Goal: Feedback & Contribution: Leave review/rating

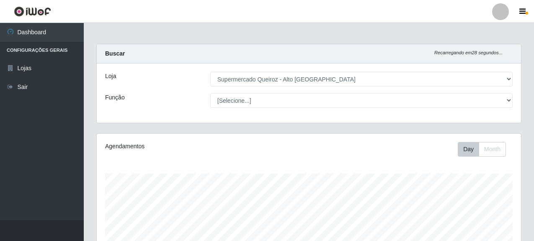
select select "496"
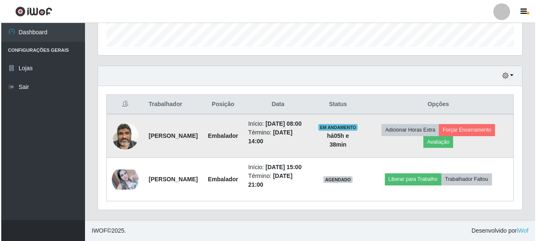
scroll to position [174, 424]
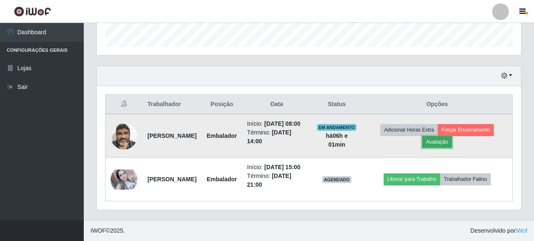
click at [452, 136] on button "Avaliação" at bounding box center [437, 142] width 30 height 12
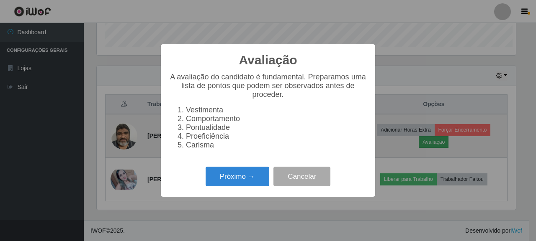
scroll to position [174, 419]
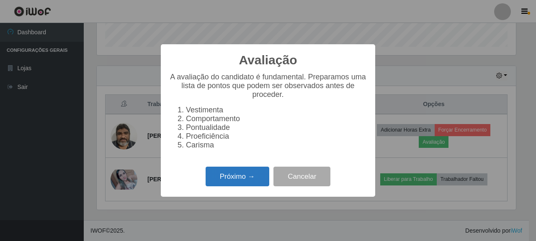
click at [234, 183] on button "Próximo →" at bounding box center [237, 177] width 64 height 20
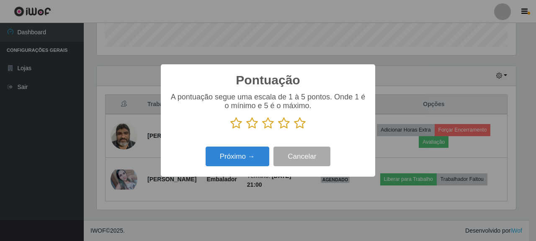
click at [295, 123] on icon at bounding box center [300, 123] width 12 height 13
click at [294, 130] on input "radio" at bounding box center [294, 130] width 0 height 0
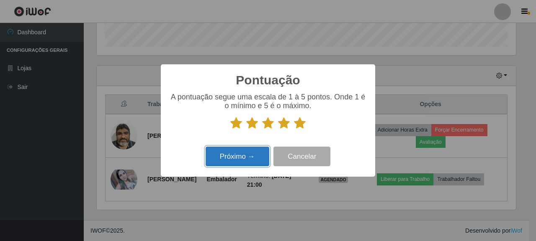
click at [241, 157] on button "Próximo →" at bounding box center [237, 157] width 64 height 20
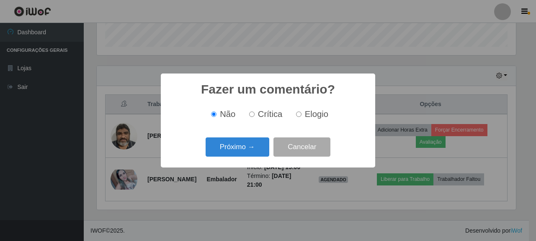
click at [301, 113] on label "Elogio" at bounding box center [311, 115] width 36 height 10
click at [301, 113] on input "Elogio" at bounding box center [298, 114] width 5 height 5
radio input "true"
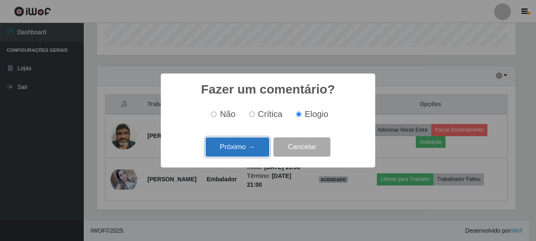
click at [244, 150] on button "Próximo →" at bounding box center [237, 148] width 64 height 20
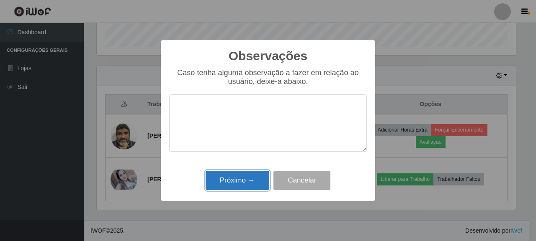
click at [254, 182] on button "Próximo →" at bounding box center [237, 181] width 64 height 20
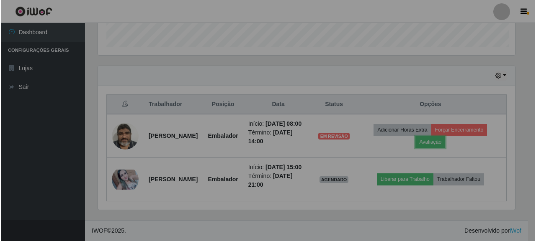
scroll to position [174, 424]
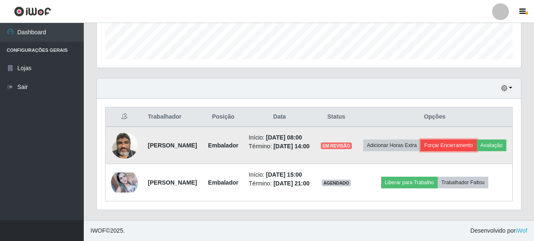
click at [471, 140] on button "Forçar Encerramento" at bounding box center [448, 146] width 56 height 12
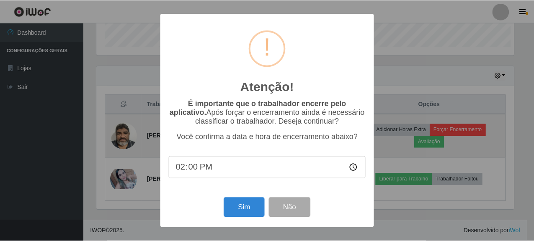
scroll to position [174, 419]
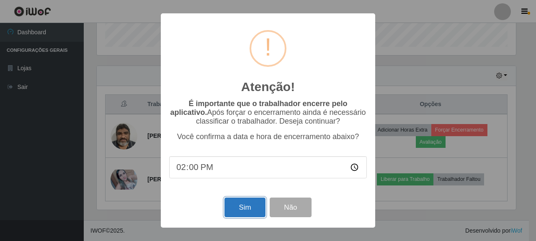
click at [249, 209] on button "Sim" at bounding box center [244, 208] width 41 height 20
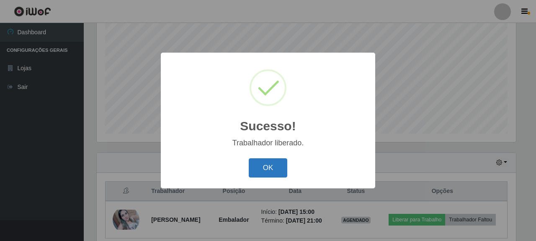
click at [277, 169] on button "OK" at bounding box center [268, 169] width 39 height 20
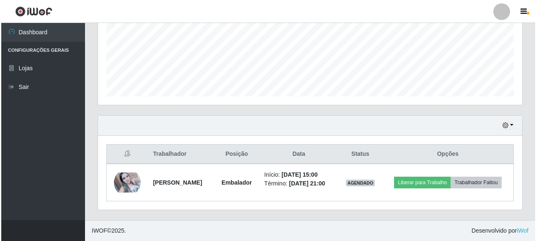
scroll to position [209, 0]
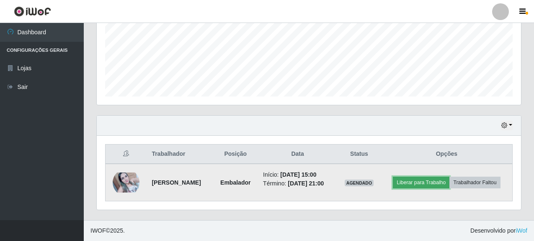
click at [449, 177] on button "Liberar para Trabalho" at bounding box center [421, 183] width 56 height 12
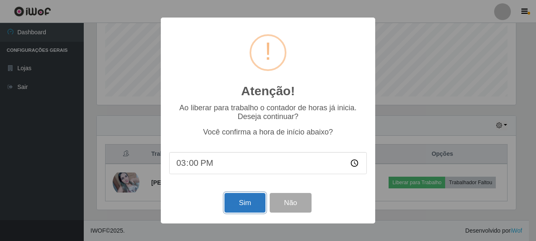
click at [251, 208] on button "Sim" at bounding box center [244, 203] width 41 height 20
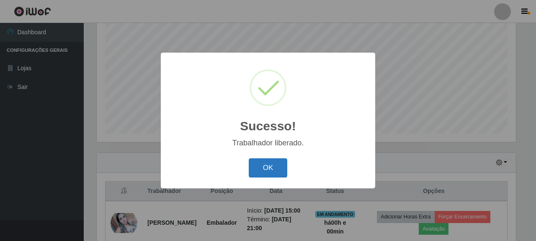
click at [264, 169] on button "OK" at bounding box center [268, 169] width 39 height 20
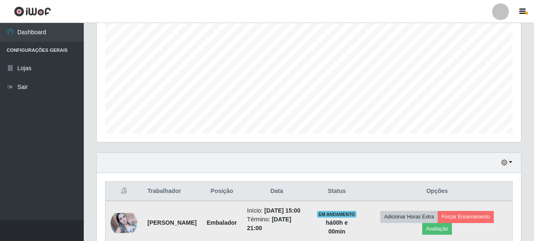
scroll to position [218, 0]
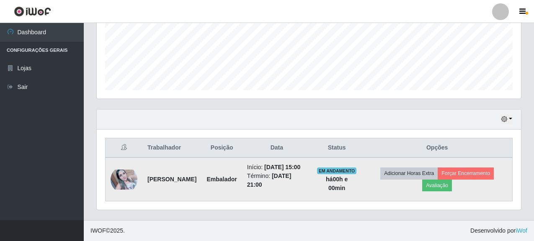
drag, startPoint x: 150, startPoint y: 171, endPoint x: 158, endPoint y: 178, distance: 11.0
click at [172, 180] on td "[PERSON_NAME]" at bounding box center [171, 180] width 59 height 44
click at [148, 176] on strong "[PERSON_NAME]" at bounding box center [171, 179] width 49 height 7
drag, startPoint x: 148, startPoint y: 169, endPoint x: 170, endPoint y: 182, distance: 25.8
click at [170, 182] on td "[PERSON_NAME]" at bounding box center [171, 180] width 59 height 44
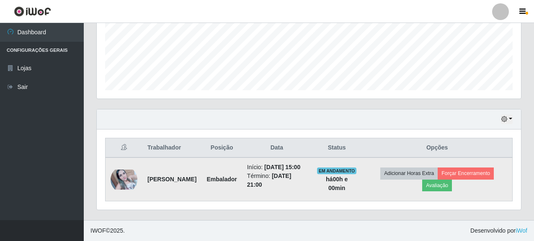
copy strong "[PERSON_NAME]"
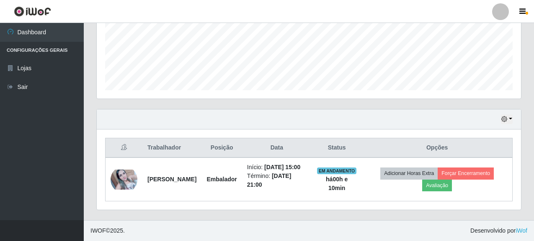
click at [327, 214] on div "Hoje 1 dia 3 dias 1 Semana Não encerrados Trabalhador Posição Data Status Opçõe…" at bounding box center [308, 164] width 437 height 111
